Goal: Task Accomplishment & Management: Manage account settings

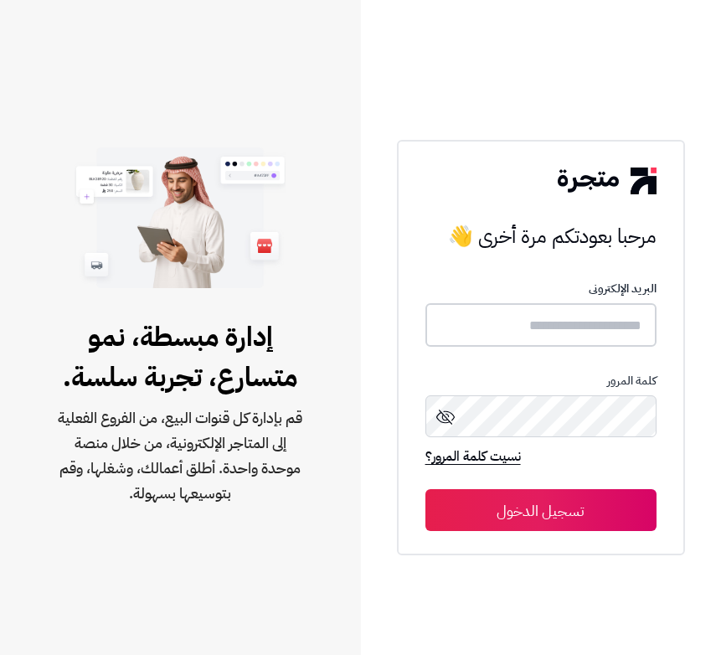
click at [523, 324] on input "text" at bounding box center [540, 325] width 231 height 44
type input "******"
click at [425, 489] on button "تسجيل الدخول" at bounding box center [540, 510] width 231 height 42
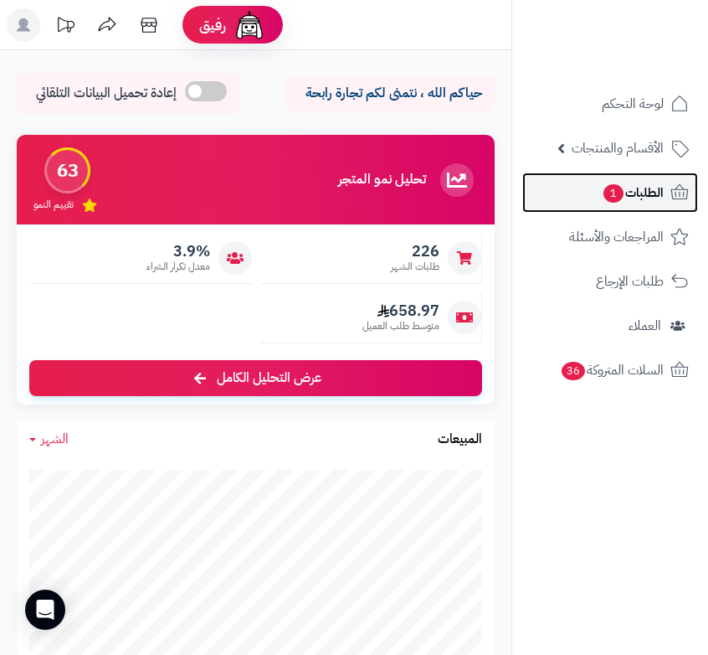
click at [625, 198] on span "الطلبات 1" at bounding box center [633, 192] width 62 height 23
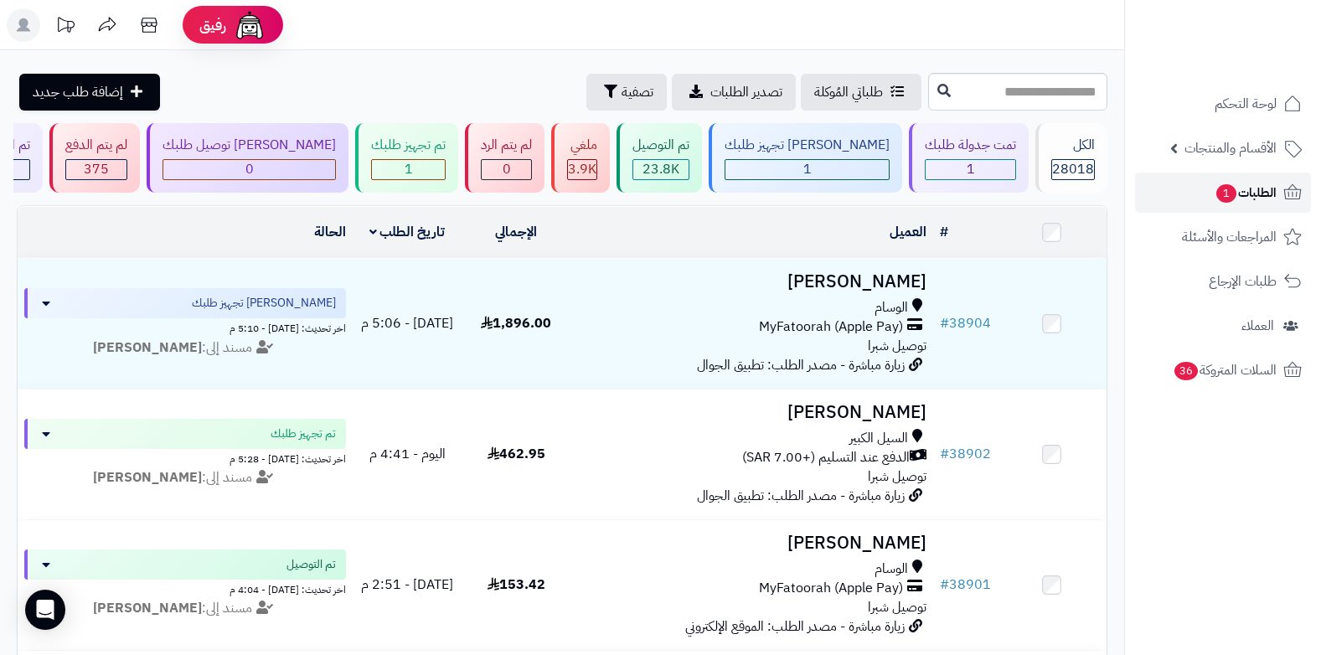
click at [708, 196] on span "الطلبات 1" at bounding box center [1245, 192] width 62 height 23
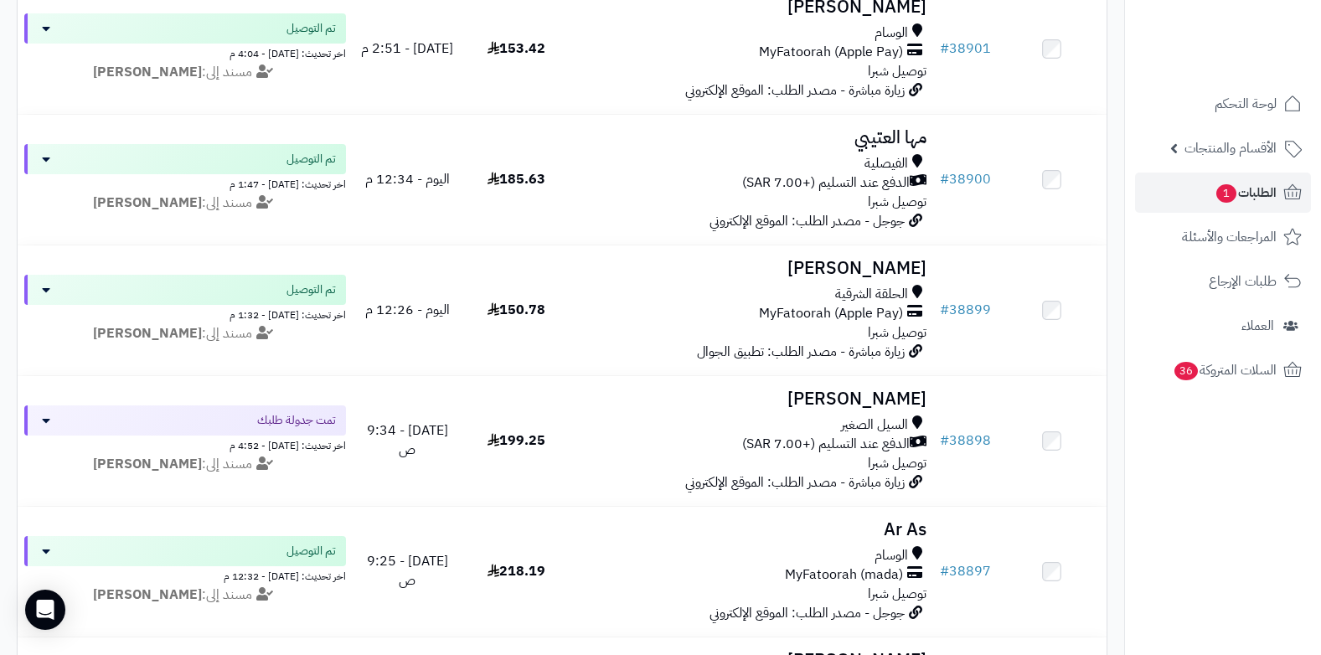
scroll to position [586, 0]
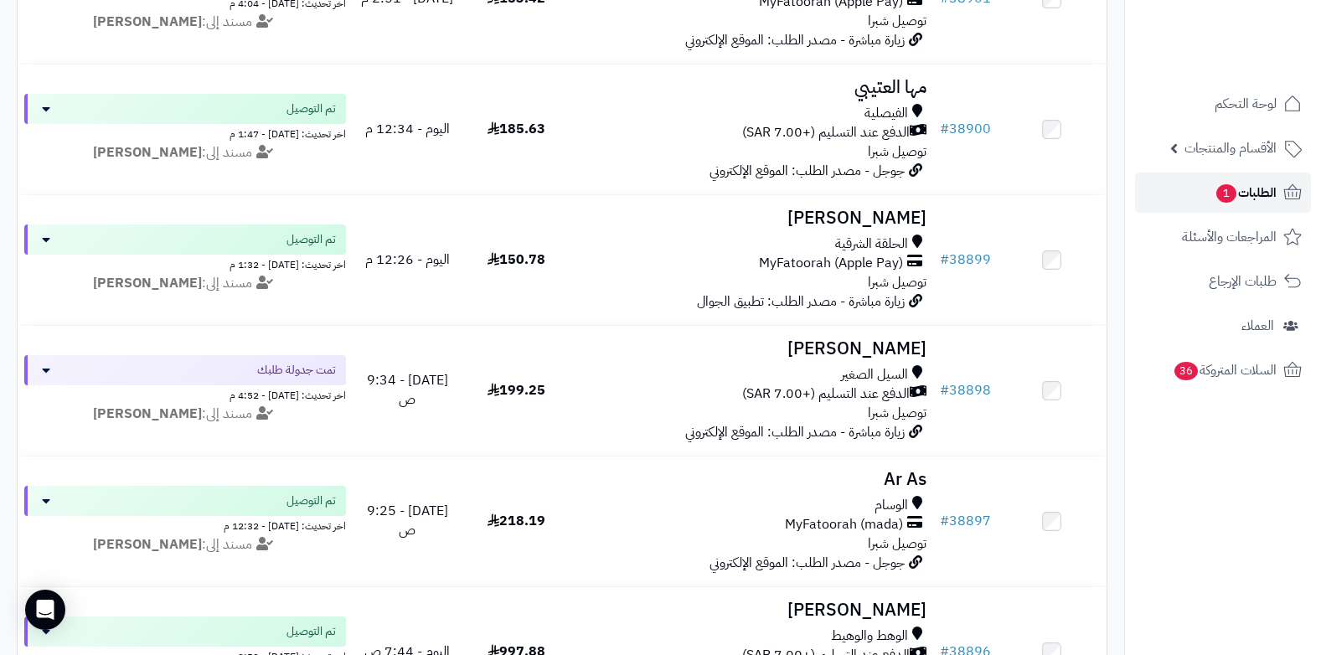
click at [1244, 190] on span "الطلبات 1" at bounding box center [1245, 192] width 62 height 23
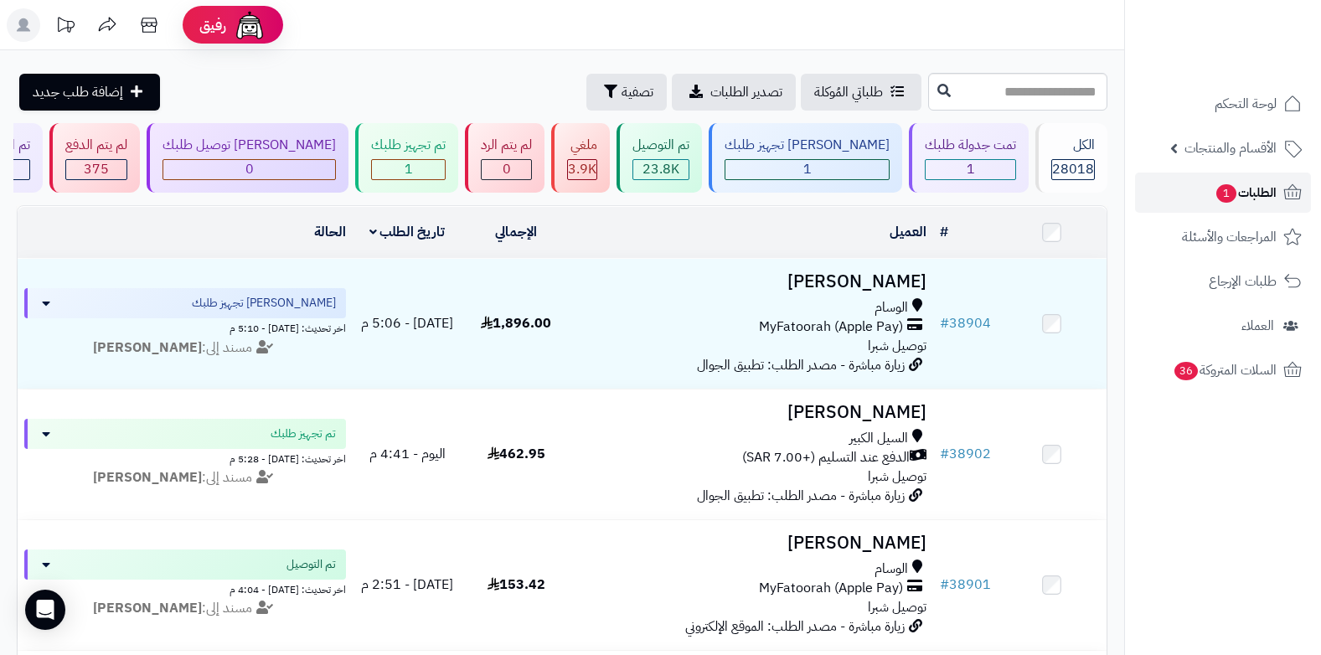
click at [1259, 193] on span "الطلبات 1" at bounding box center [1245, 192] width 62 height 23
drag, startPoint x: 0, startPoint y: 0, endPoint x: 1259, endPoint y: 193, distance: 1273.5
click at [1259, 193] on span "الطلبات 1" at bounding box center [1245, 192] width 62 height 23
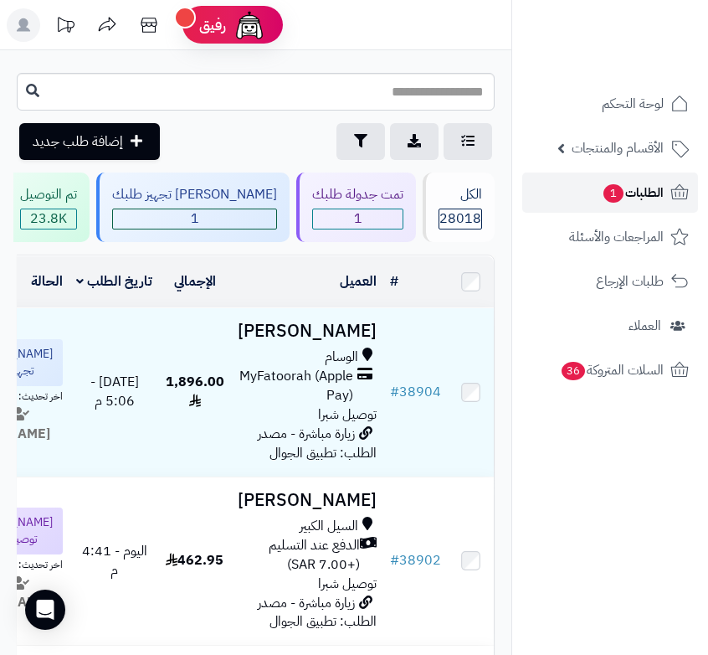
click at [631, 188] on span "الطلبات 1" at bounding box center [633, 192] width 62 height 23
drag, startPoint x: 0, startPoint y: 0, endPoint x: 631, endPoint y: 188, distance: 657.9
click at [631, 188] on span "الطلبات" at bounding box center [645, 192] width 39 height 23
click at [619, 192] on link "الطلبات" at bounding box center [611, 193] width 176 height 40
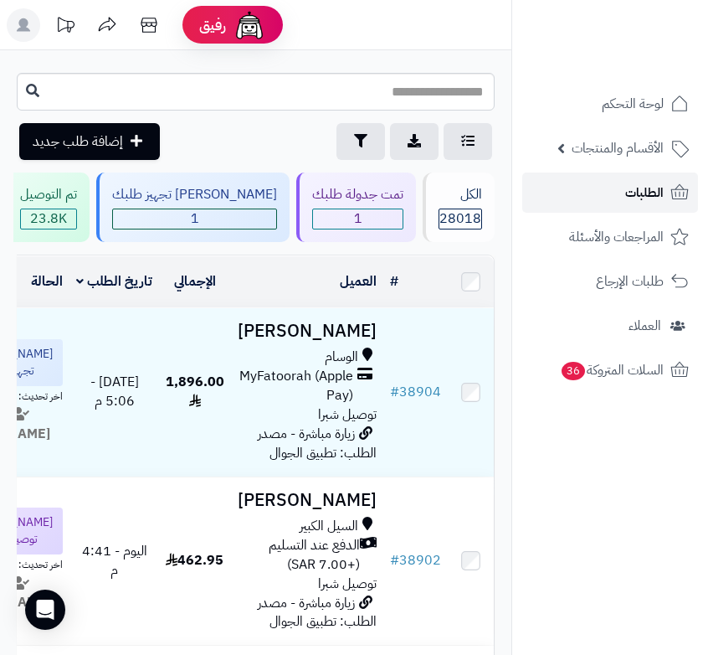
click at [617, 192] on link "الطلبات" at bounding box center [611, 193] width 176 height 40
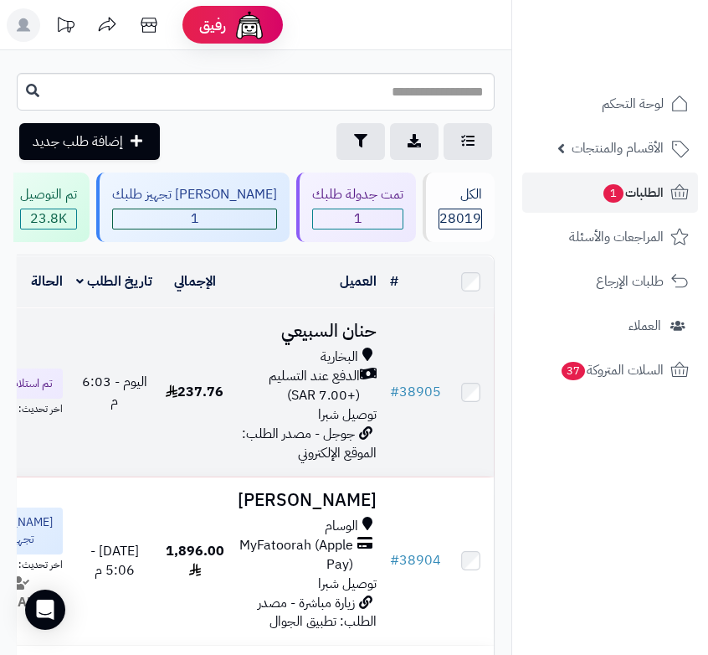
click at [319, 405] on span "الدفع عند التسليم (+7.00 SAR)" at bounding box center [299, 386] width 122 height 39
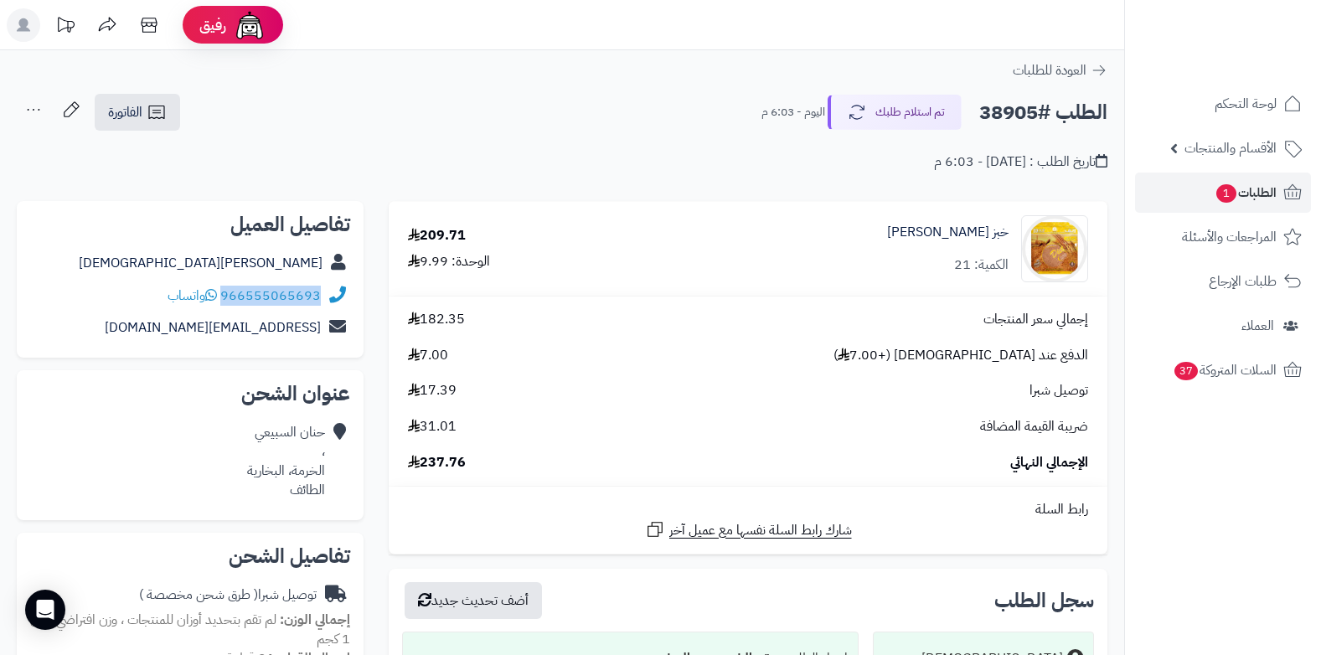
drag, startPoint x: 223, startPoint y: 295, endPoint x: 324, endPoint y: 288, distance: 101.6
click at [324, 288] on div "966555065693 واتساب" at bounding box center [190, 296] width 320 height 33
copy div "966555065693"
click at [708, 198] on span "1" at bounding box center [1226, 193] width 20 height 18
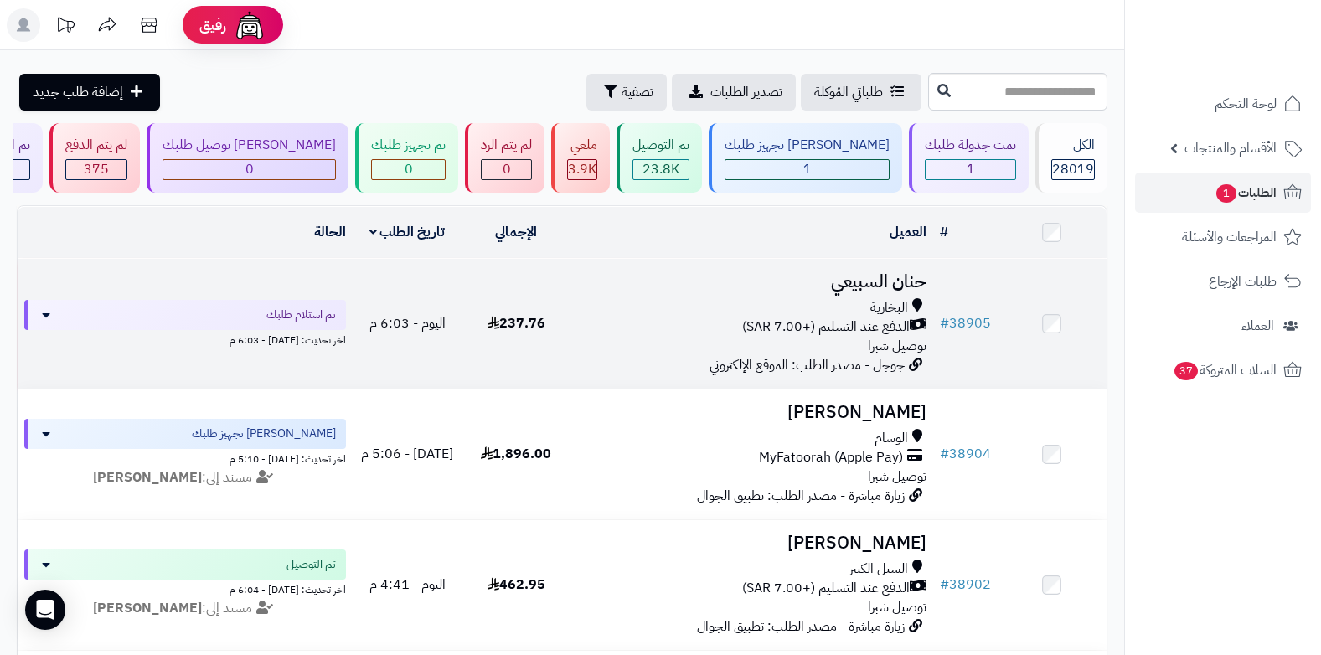
click at [852, 329] on span "الدفع عند التسليم (+7.00 SAR)" at bounding box center [825, 326] width 167 height 19
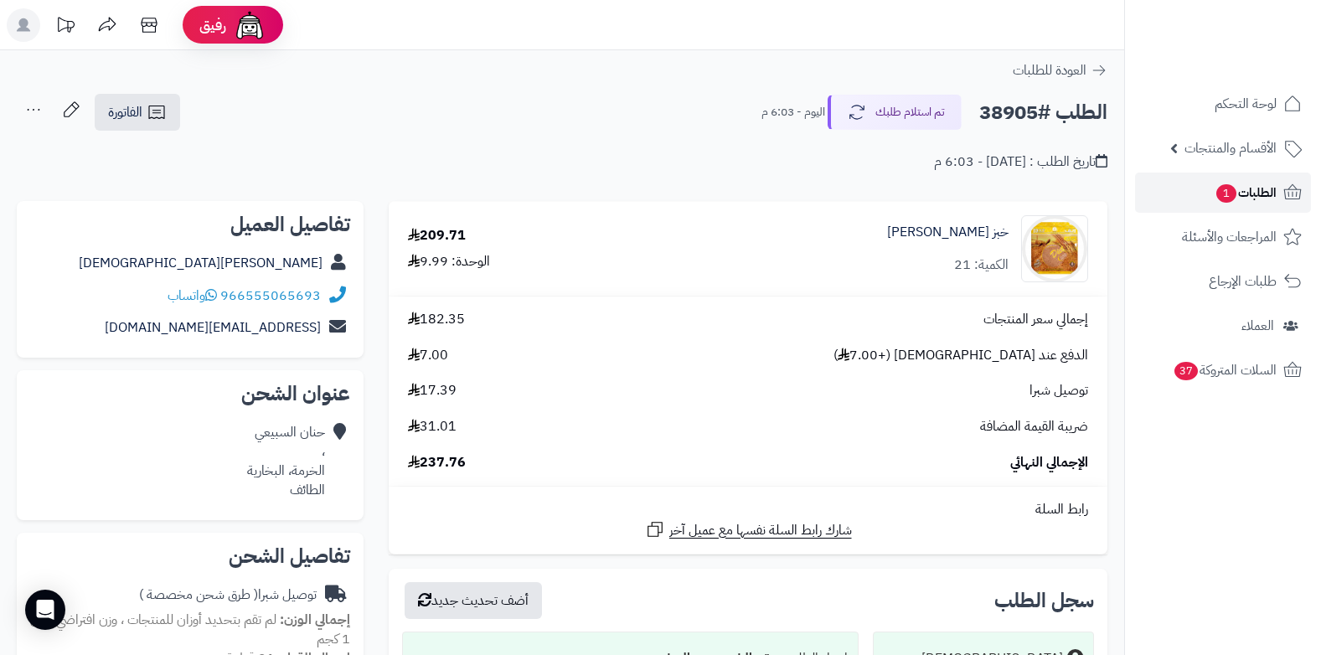
click at [1244, 198] on span "الطلبات 1" at bounding box center [1245, 192] width 62 height 23
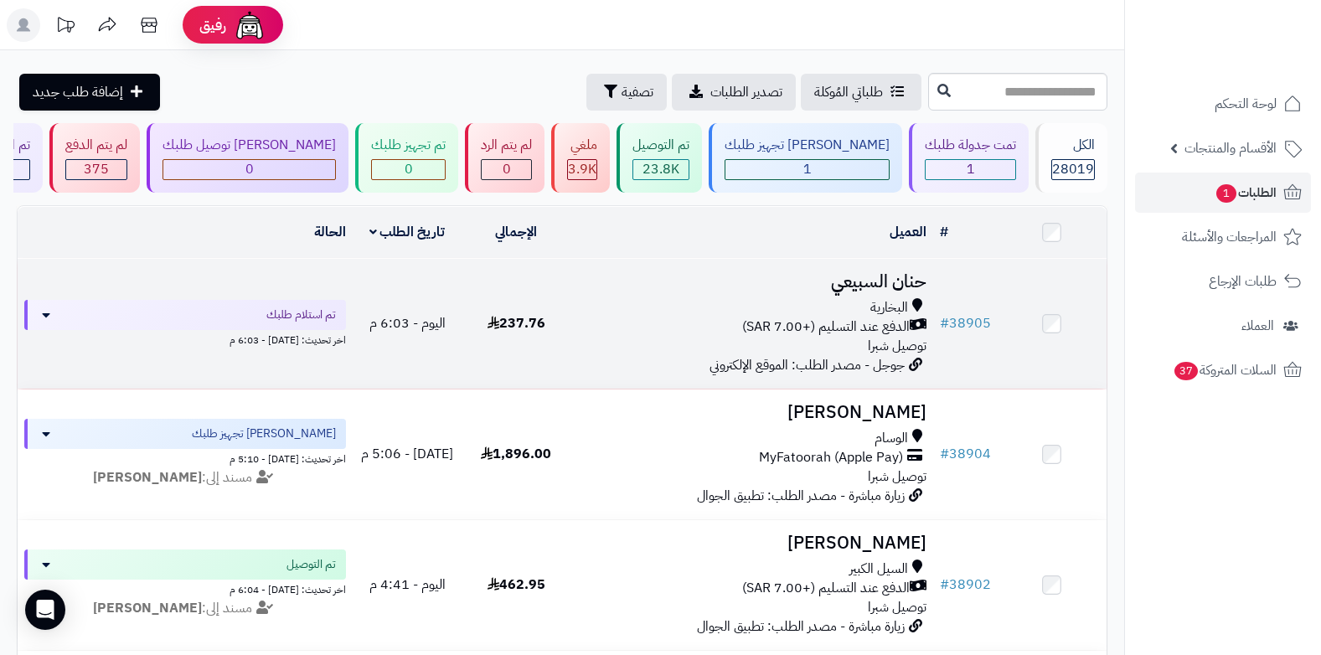
click at [867, 317] on span "الدفع عند التسليم (+7.00 SAR)" at bounding box center [825, 326] width 167 height 19
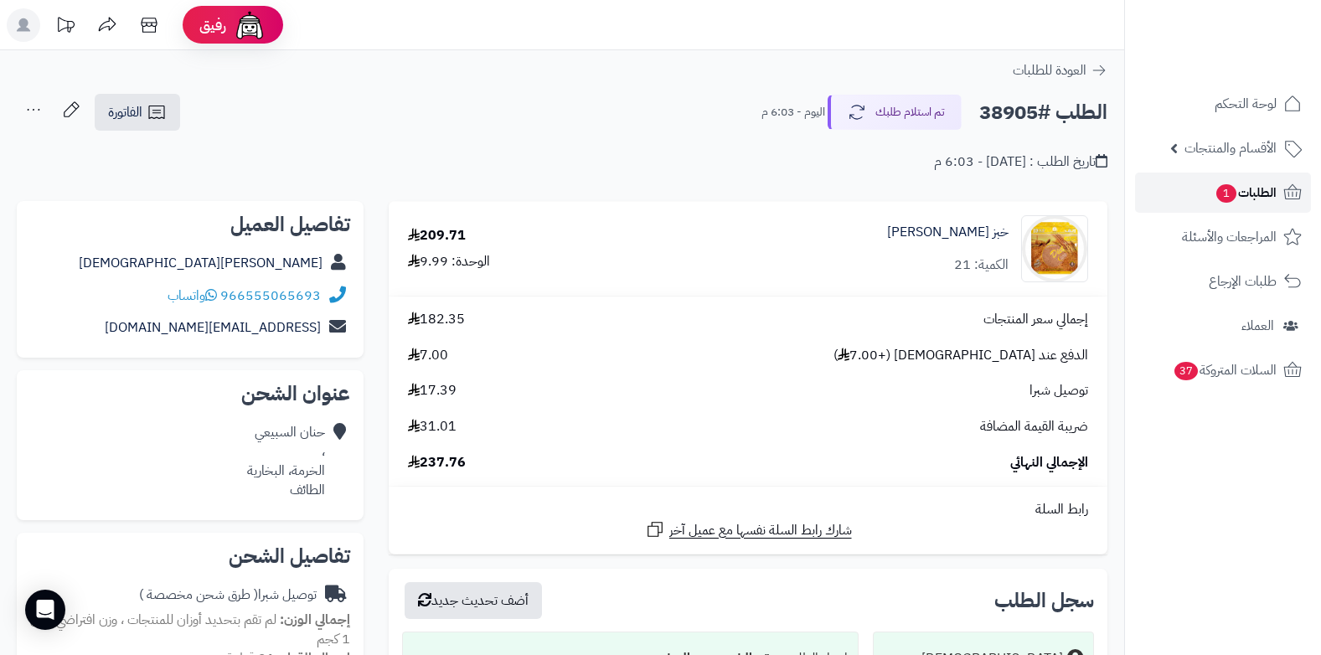
click at [1252, 187] on span "الطلبات 1" at bounding box center [1245, 192] width 62 height 23
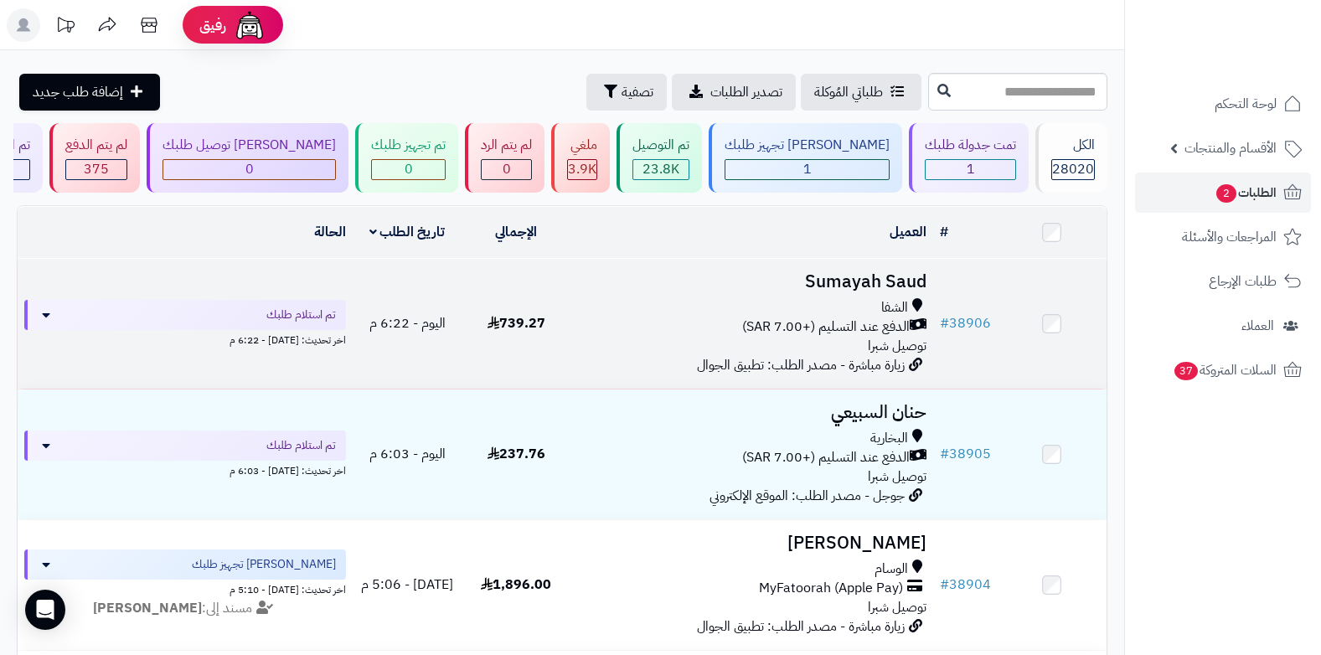
click at [867, 322] on span "الدفع عند التسليم (+7.00 SAR)" at bounding box center [825, 326] width 167 height 19
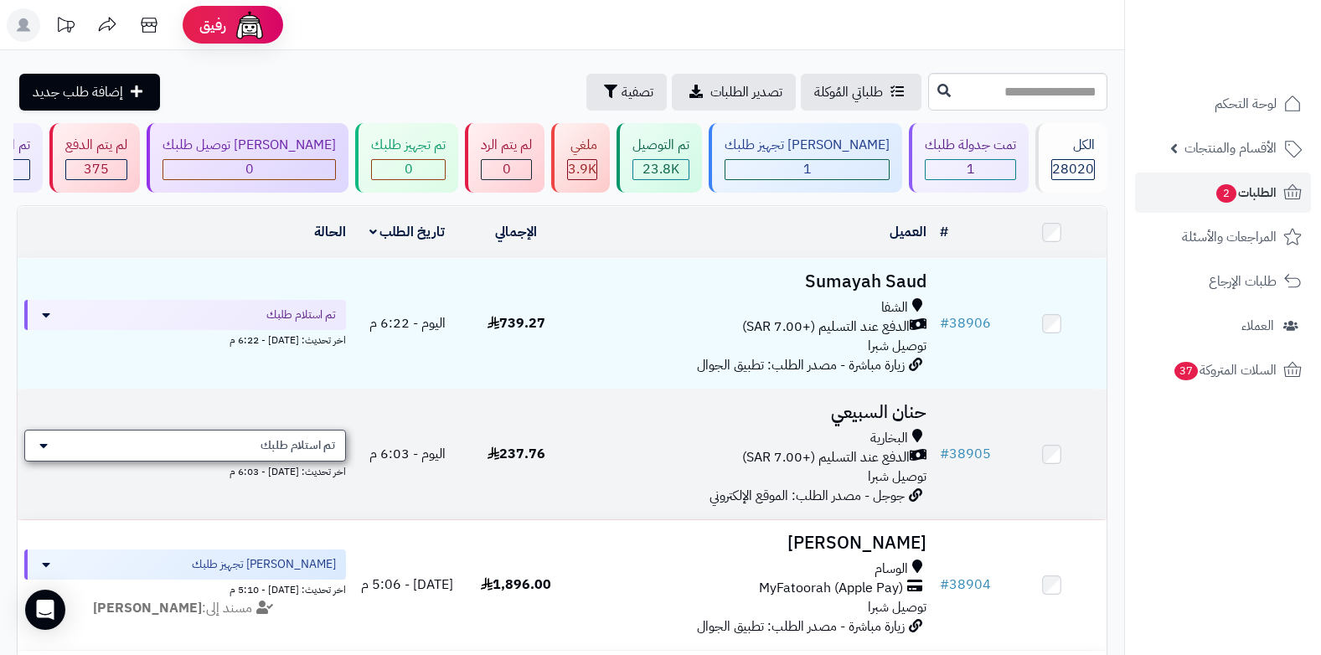
click at [273, 446] on span "تم استلام طلبك" at bounding box center [297, 445] width 75 height 17
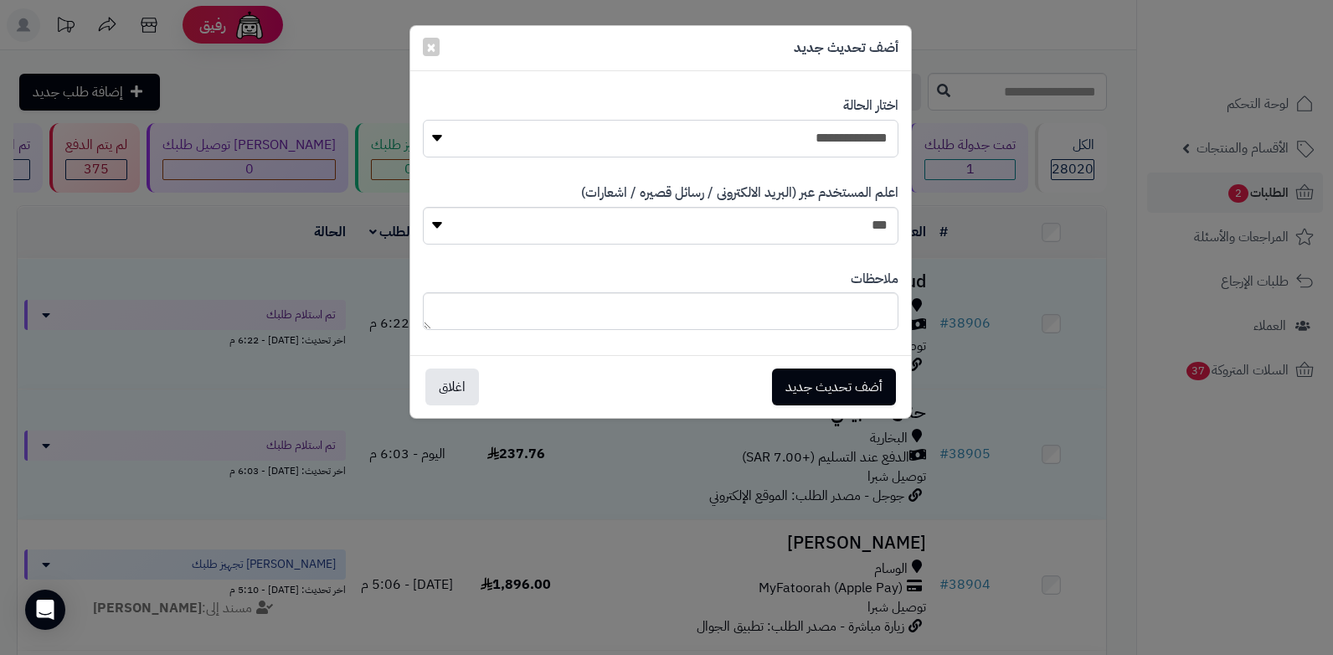
click at [839, 130] on select "**********" at bounding box center [661, 139] width 476 height 38
select select "*"
click at [423, 120] on select "**********" at bounding box center [661, 139] width 476 height 38
click at [835, 389] on button "أضف تحديث جديد" at bounding box center [834, 386] width 124 height 37
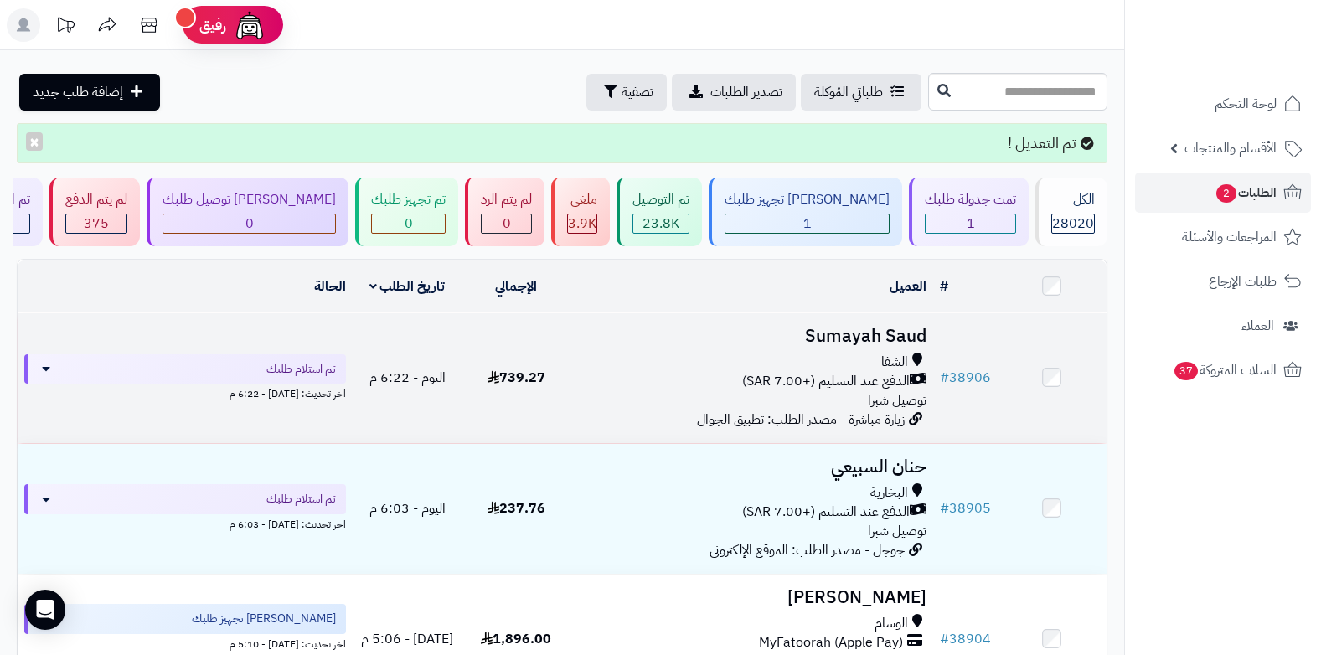
click at [837, 360] on div "الشفا" at bounding box center [751, 362] width 349 height 19
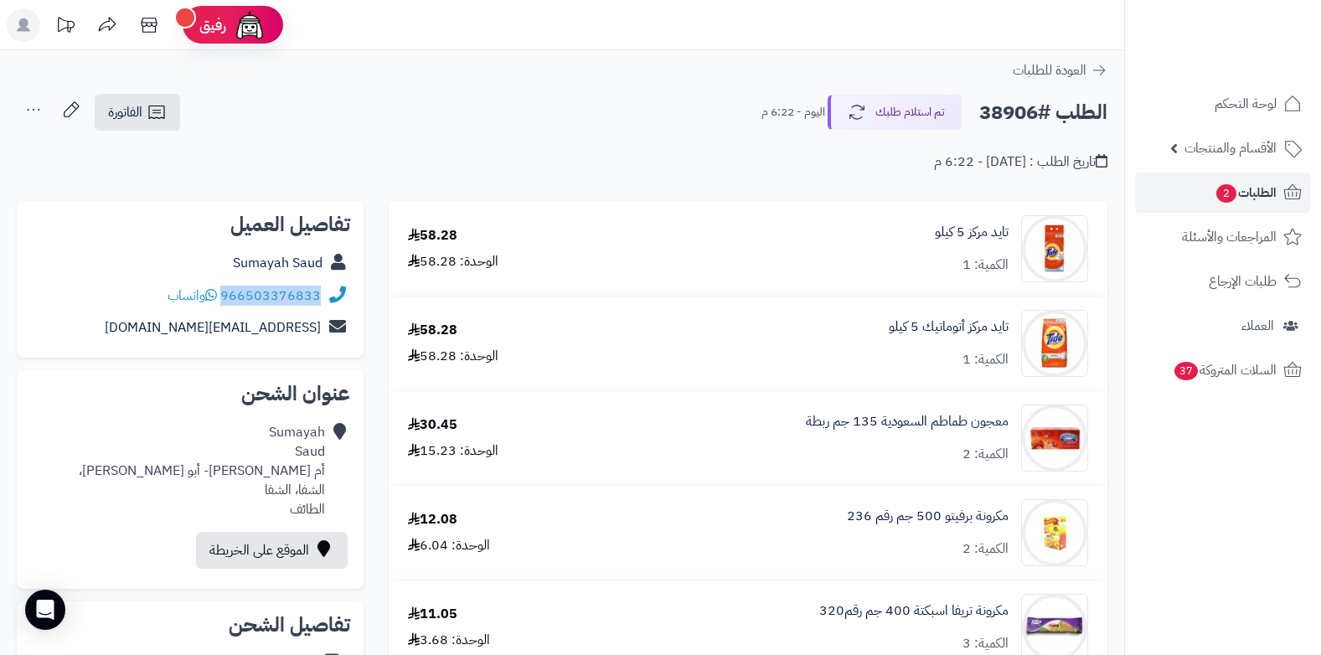
drag, startPoint x: 223, startPoint y: 296, endPoint x: 334, endPoint y: 298, distance: 111.4
click at [334, 298] on div "966503376833 واتساب" at bounding box center [190, 296] width 320 height 33
copy div "966503376833"
click at [1268, 192] on span "الطلبات 2" at bounding box center [1245, 192] width 62 height 23
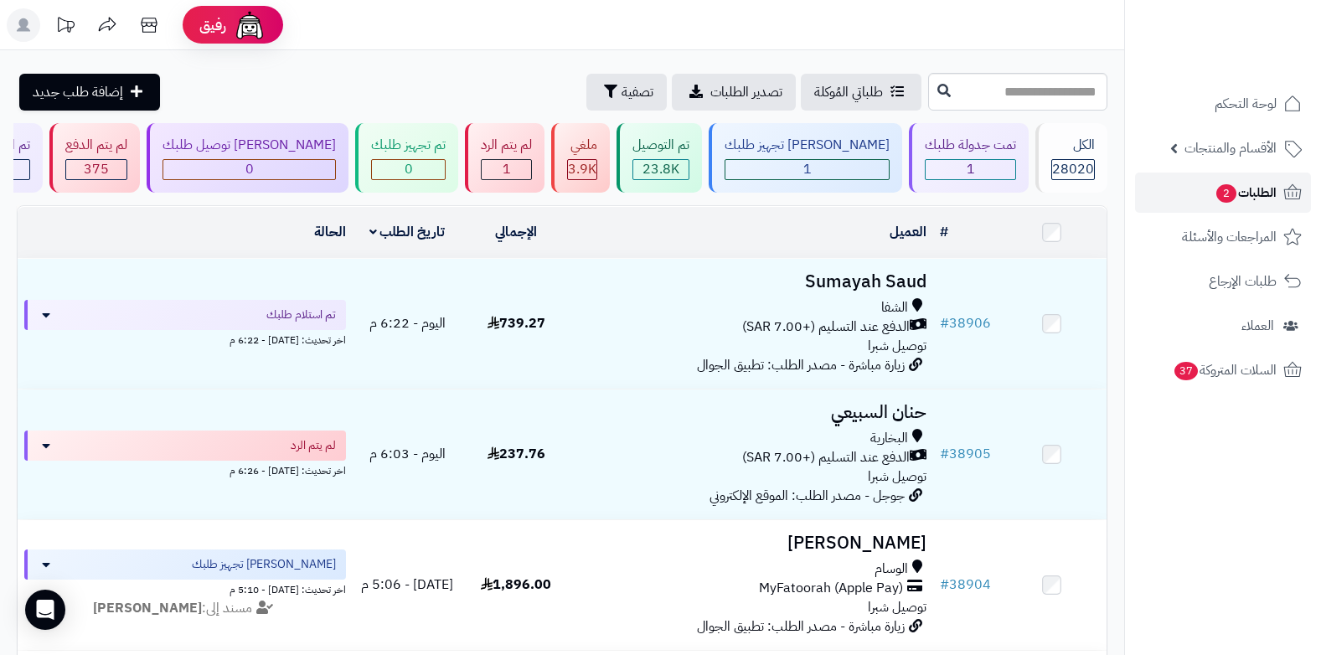
click at [1268, 192] on span "الطلبات 2" at bounding box center [1245, 192] width 62 height 23
click at [1227, 210] on link "الطلبات 2" at bounding box center [1223, 193] width 176 height 40
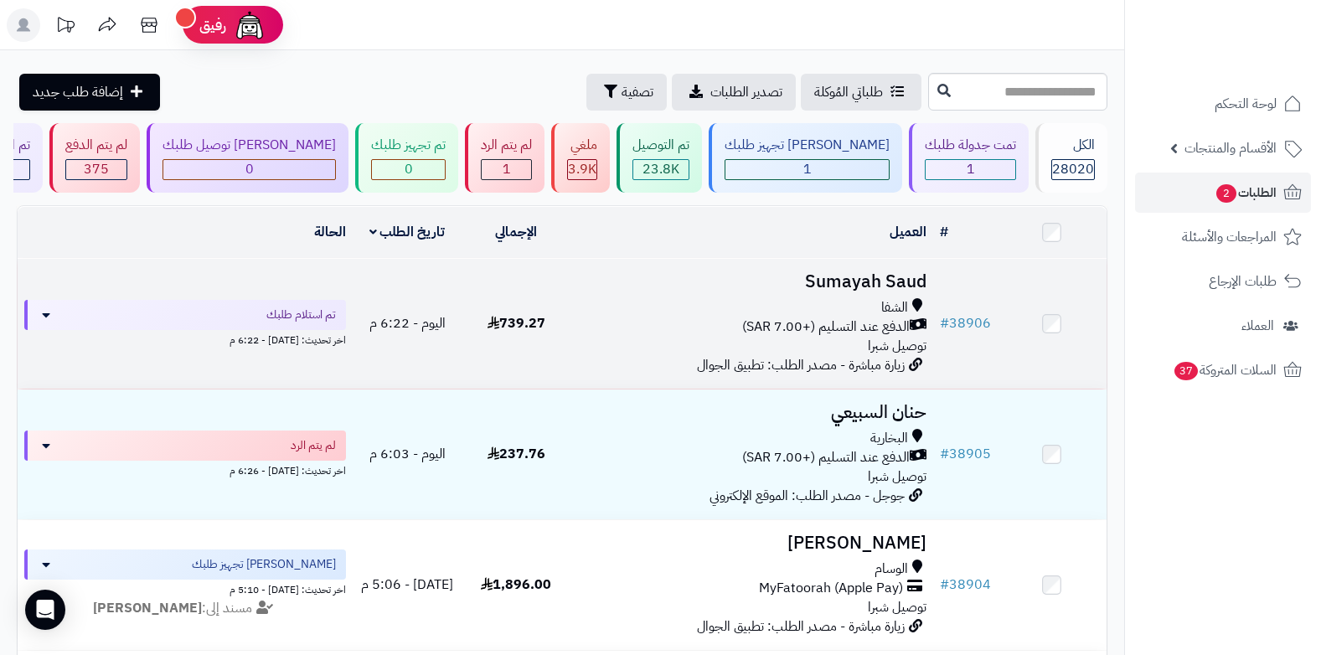
click at [855, 298] on div "الشفا" at bounding box center [751, 307] width 349 height 19
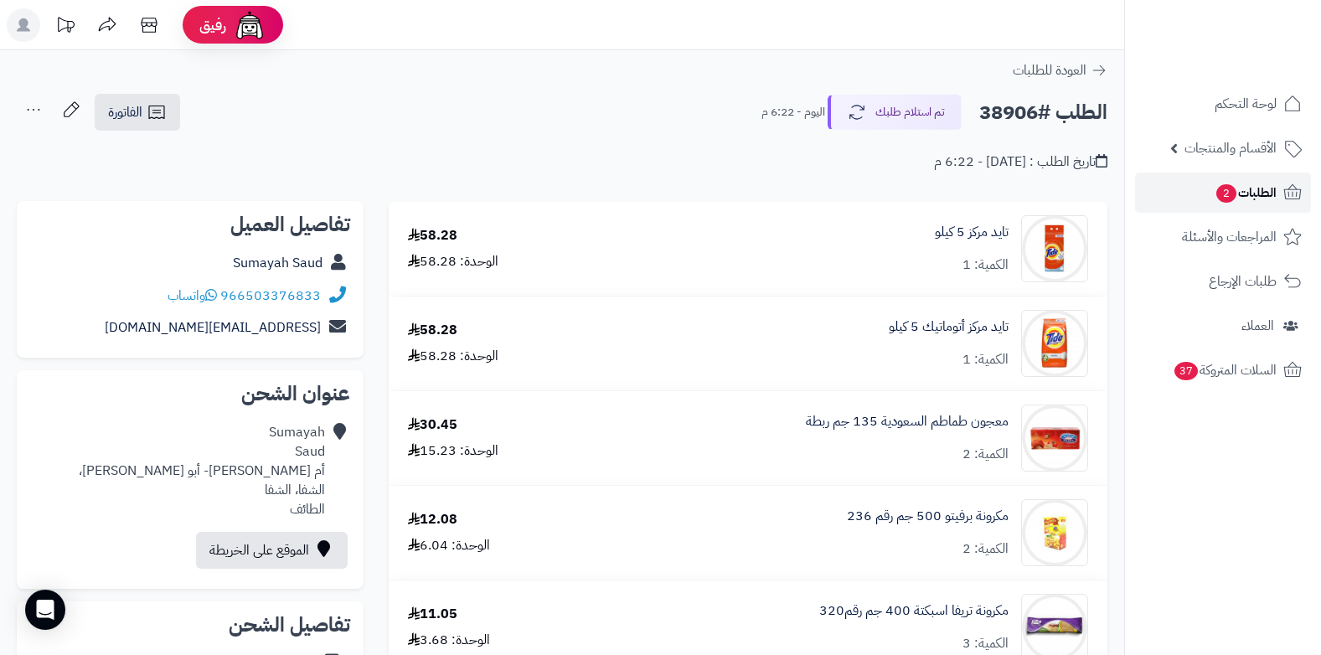
click at [1226, 196] on span "2" at bounding box center [1226, 193] width 20 height 18
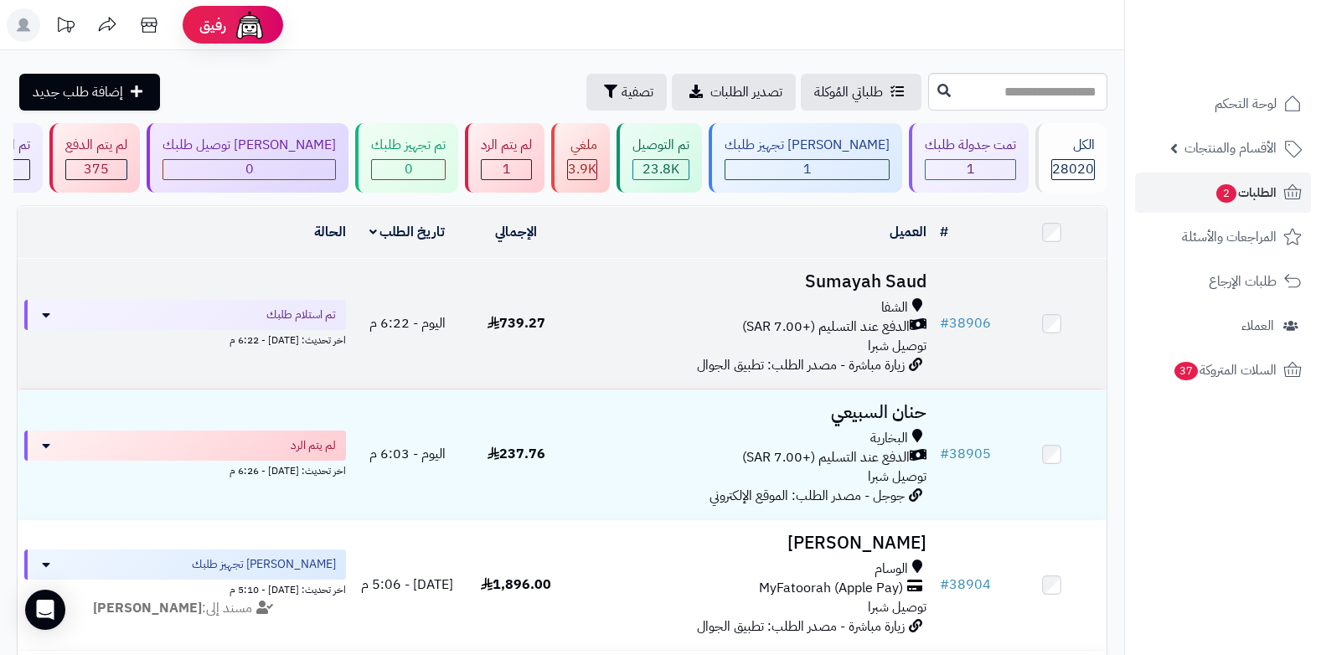
click at [839, 313] on div "الشفا" at bounding box center [751, 307] width 349 height 19
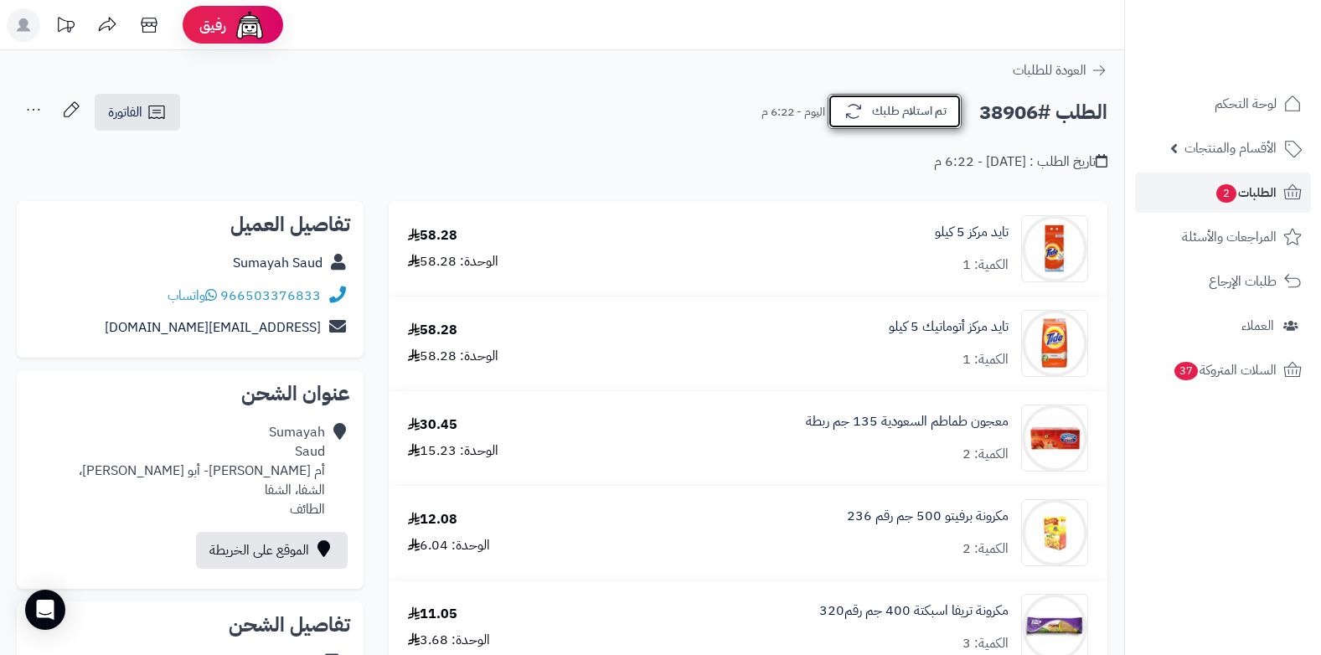
click at [889, 123] on button "تم استلام طلبك" at bounding box center [894, 111] width 134 height 35
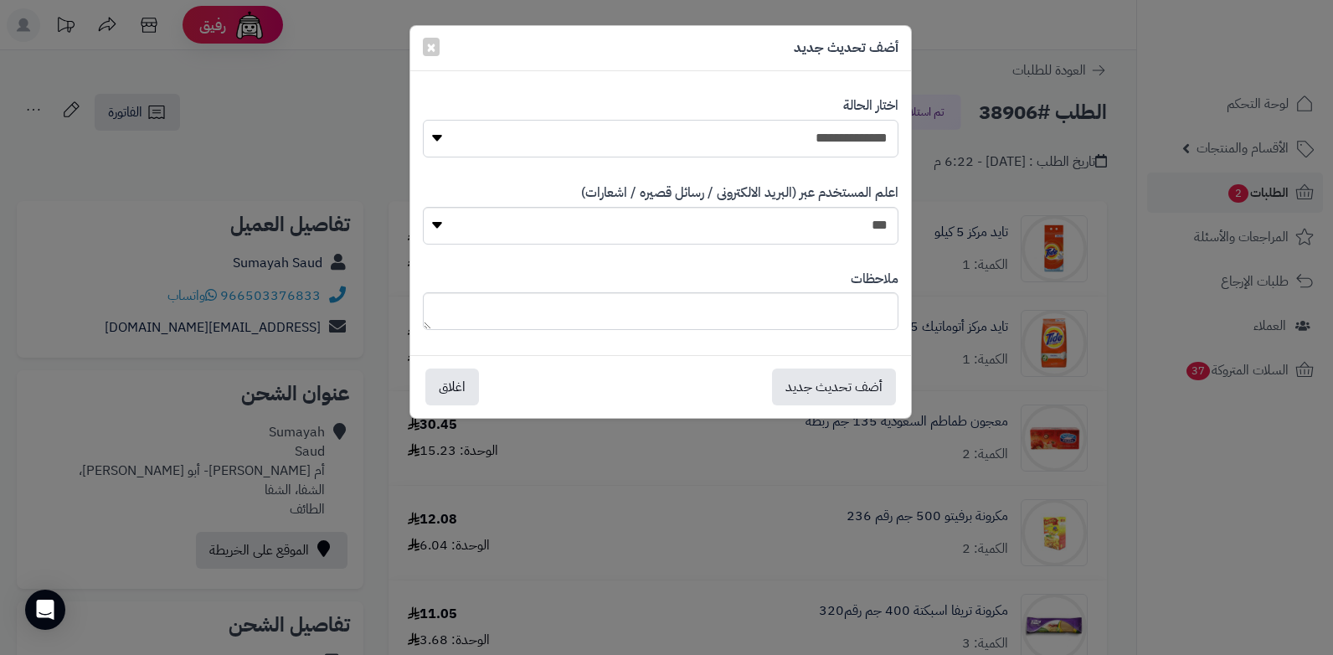
click at [881, 129] on select "**********" at bounding box center [661, 139] width 476 height 38
select select "*"
click at [423, 120] on select "**********" at bounding box center [661, 139] width 476 height 38
click at [785, 303] on textarea at bounding box center [661, 311] width 476 height 38
type textarea "****"
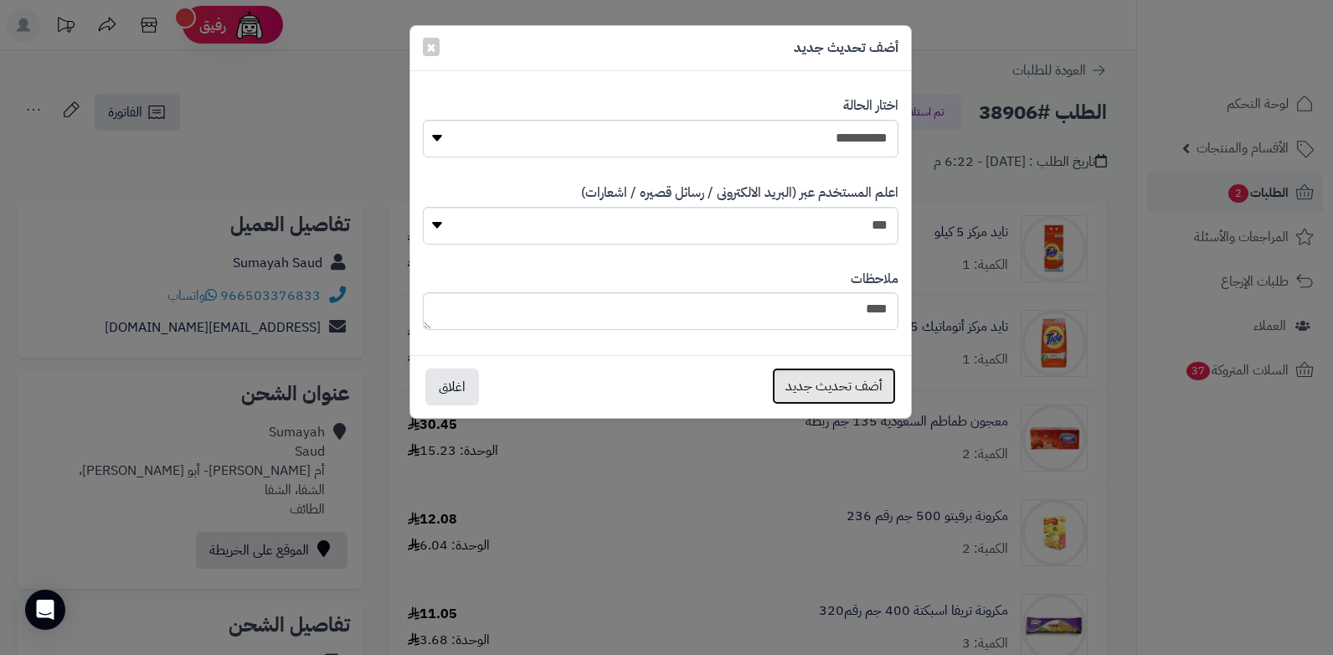
click at [832, 385] on button "أضف تحديث جديد" at bounding box center [834, 386] width 124 height 37
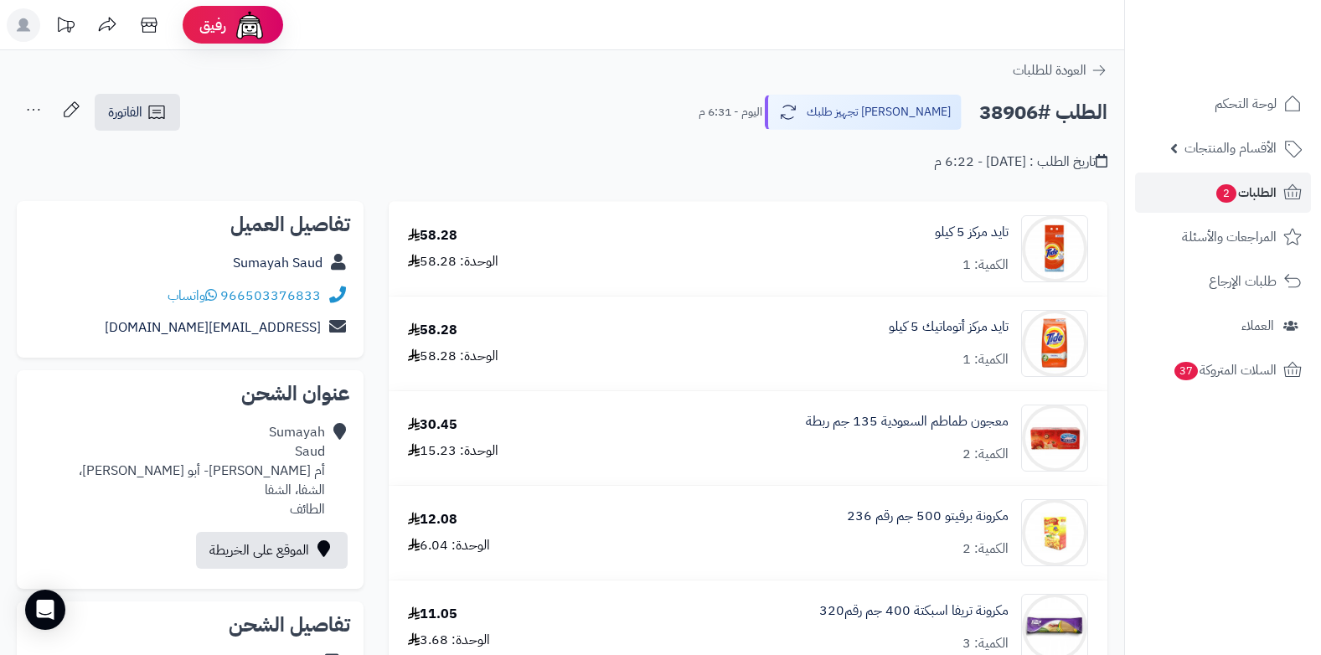
click at [39, 107] on icon at bounding box center [33, 109] width 33 height 33
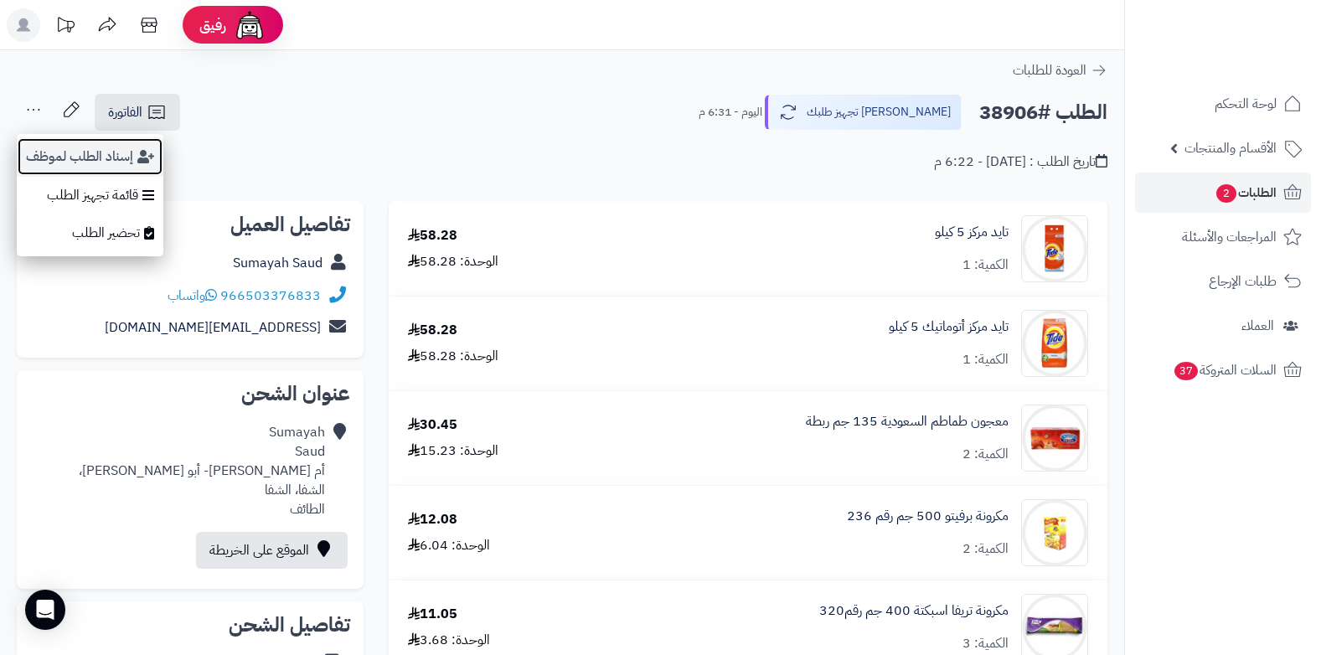
click at [112, 154] on button "إسناد الطلب لموظف" at bounding box center [90, 156] width 147 height 39
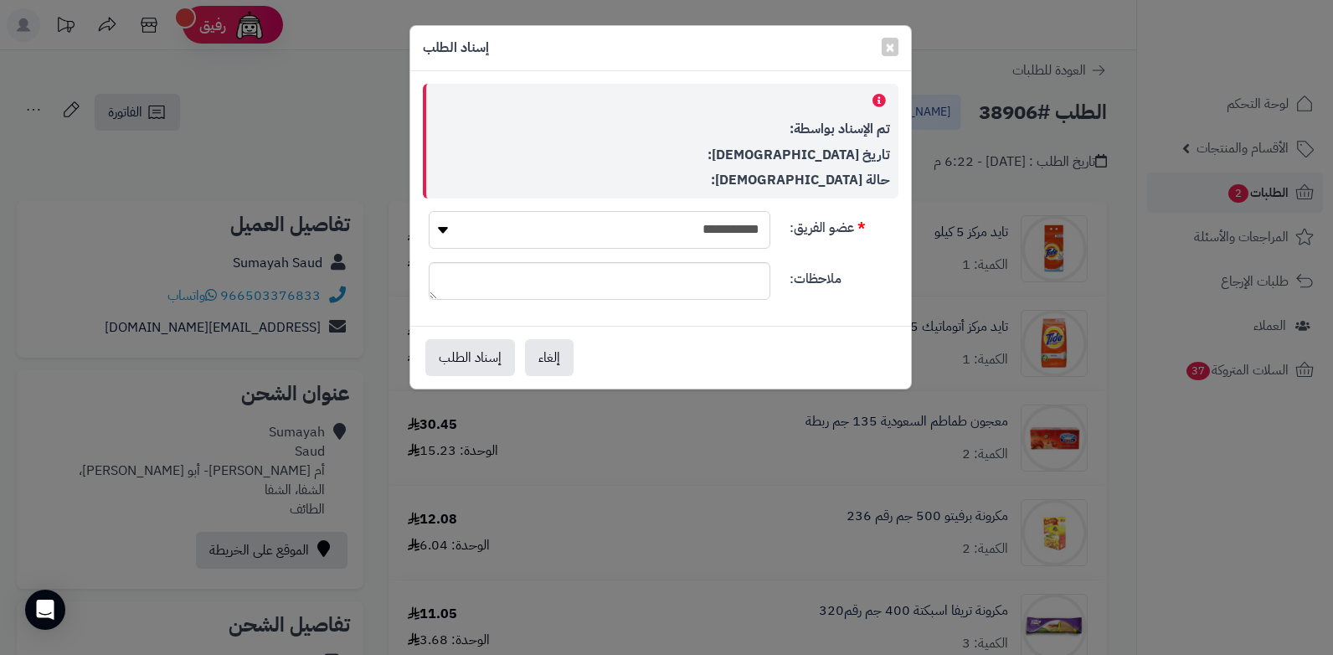
click at [753, 237] on select "**********" at bounding box center [600, 230] width 342 height 38
select select "**"
click at [429, 211] on select "**********" at bounding box center [600, 230] width 342 height 38
click at [483, 354] on button "إسناد الطلب" at bounding box center [470, 356] width 90 height 37
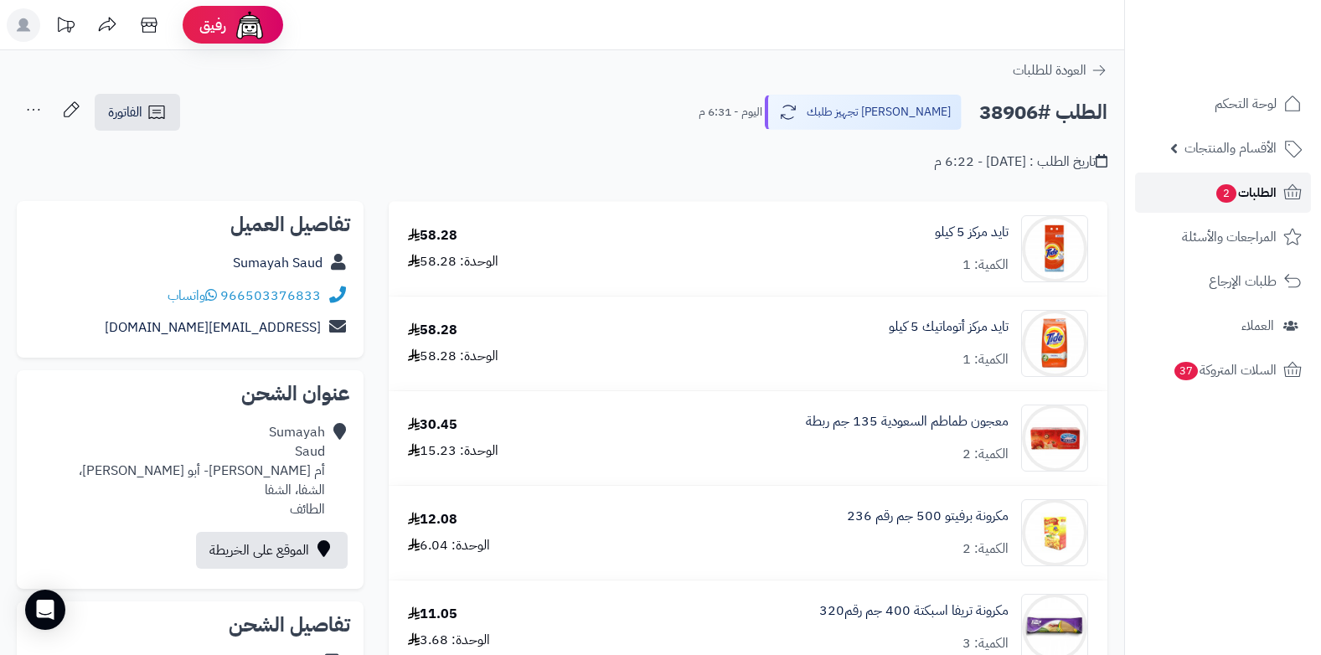
click at [1249, 173] on link "الطلبات 2" at bounding box center [1223, 193] width 176 height 40
click at [1246, 192] on span "الطلبات 2" at bounding box center [1245, 192] width 62 height 23
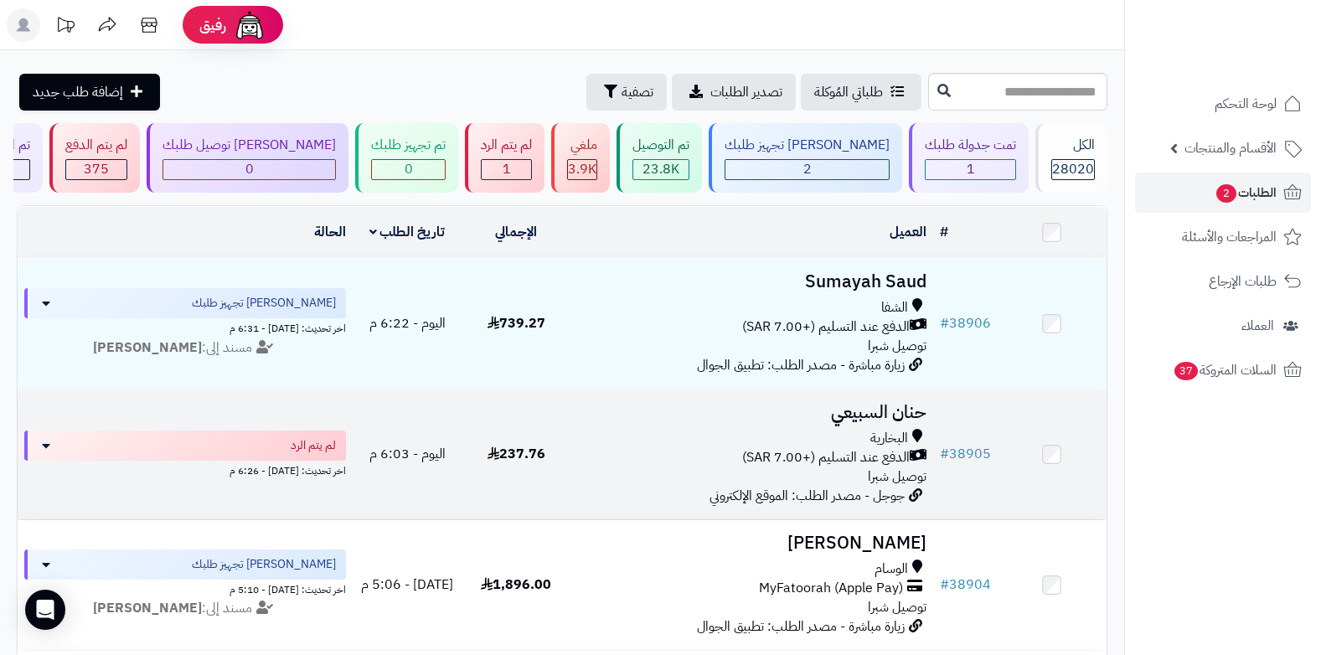
click at [801, 482] on div "البخارية الدفع عند التسليم (+7.00 SAR) توصيل شبرا" at bounding box center [751, 458] width 349 height 58
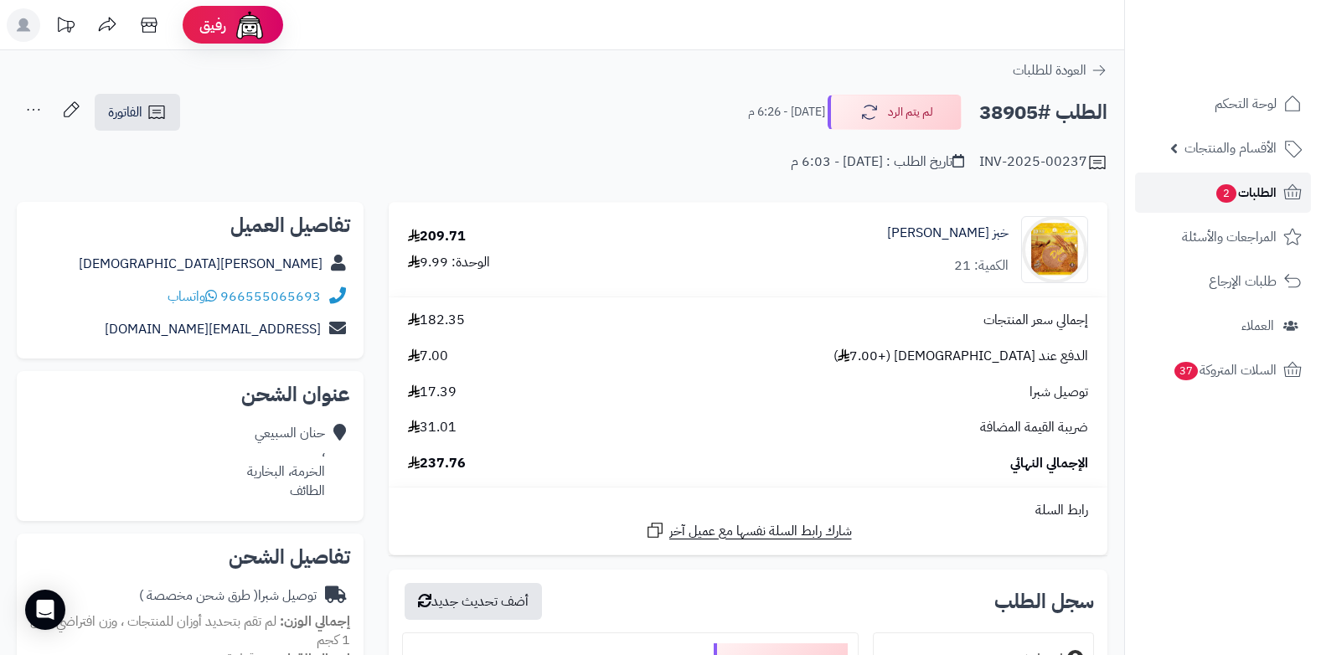
click at [1241, 183] on span "الطلبات 2" at bounding box center [1245, 192] width 62 height 23
click at [1239, 200] on span "الطلبات 2" at bounding box center [1245, 192] width 62 height 23
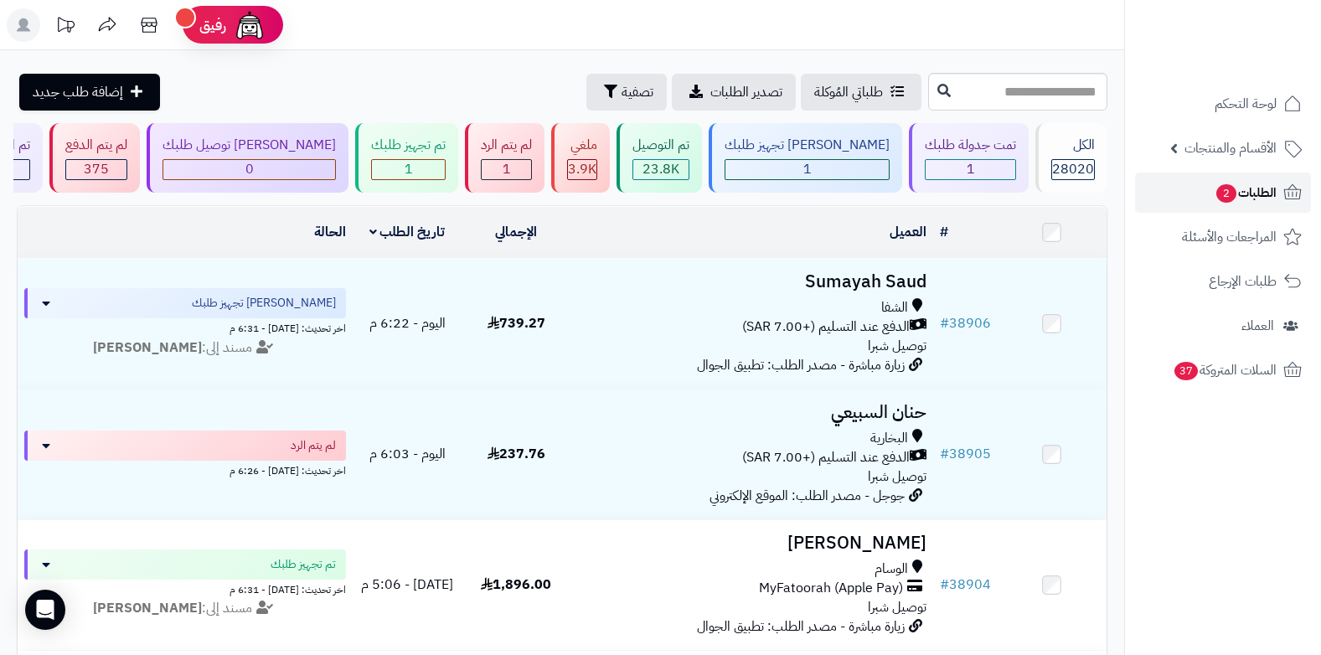
click at [1239, 193] on span "الطلبات 2" at bounding box center [1245, 192] width 62 height 23
click at [1241, 201] on span "الطلبات 2" at bounding box center [1245, 192] width 62 height 23
click at [1242, 195] on span "الطلبات 2" at bounding box center [1245, 192] width 62 height 23
click at [1226, 199] on link "الطلبات" at bounding box center [1223, 193] width 176 height 40
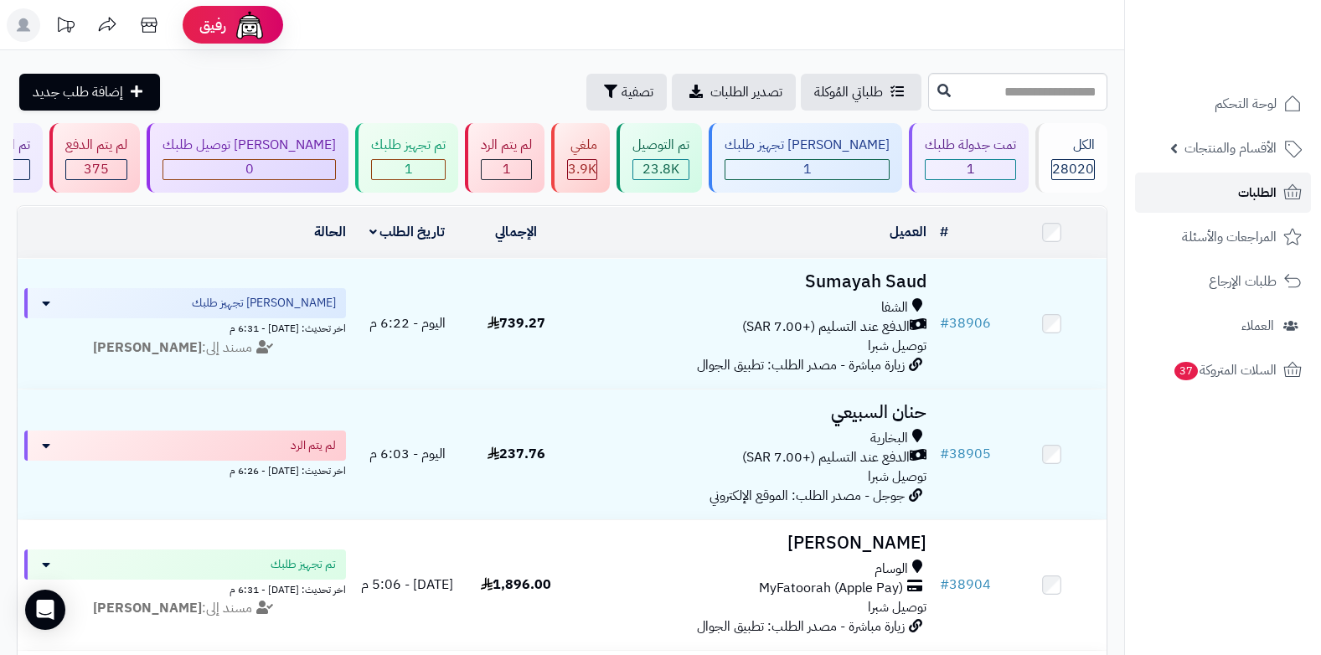
click at [1232, 200] on link "الطلبات" at bounding box center [1223, 193] width 176 height 40
click at [1246, 189] on span "الطلبات" at bounding box center [1257, 192] width 39 height 23
click at [1254, 196] on span "الطلبات" at bounding box center [1257, 192] width 39 height 23
